Goal: Information Seeking & Learning: Learn about a topic

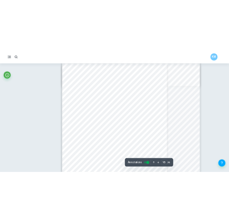
scroll to position [4979, 0]
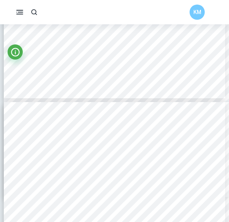
type input "7"
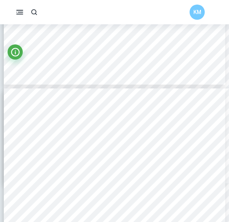
scroll to position [1953, 0]
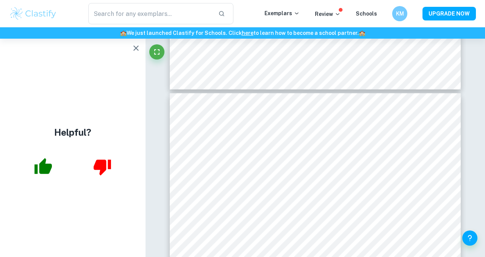
scroll to position [2943, 0]
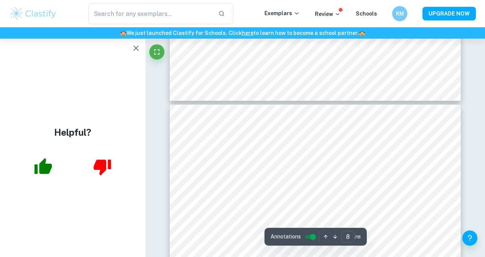
drag, startPoint x: 484, startPoint y: 11, endPoint x: 477, endPoint y: 105, distance: 94.2
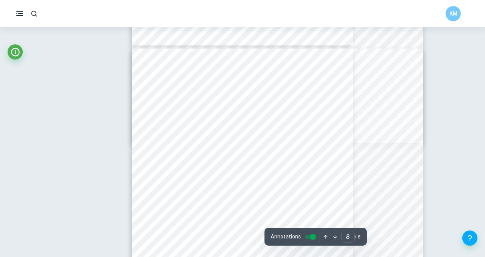
type input "16"
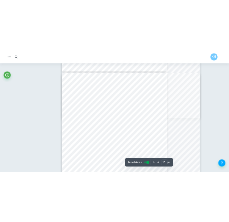
scroll to position [4932, 0]
